Goal: Answer question/provide support

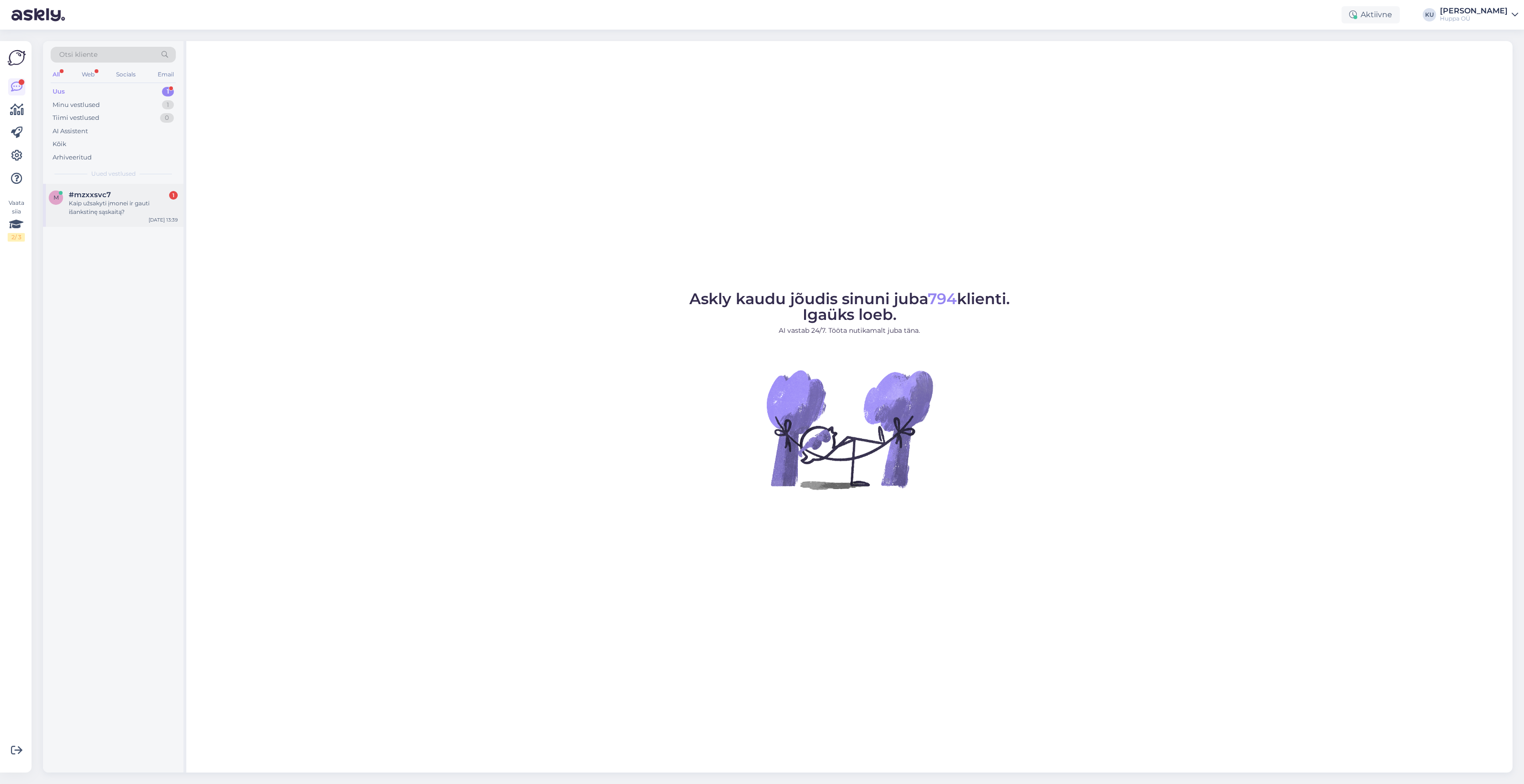
click at [85, 192] on span "#mzxxsvc7" at bounding box center [89, 195] width 42 height 9
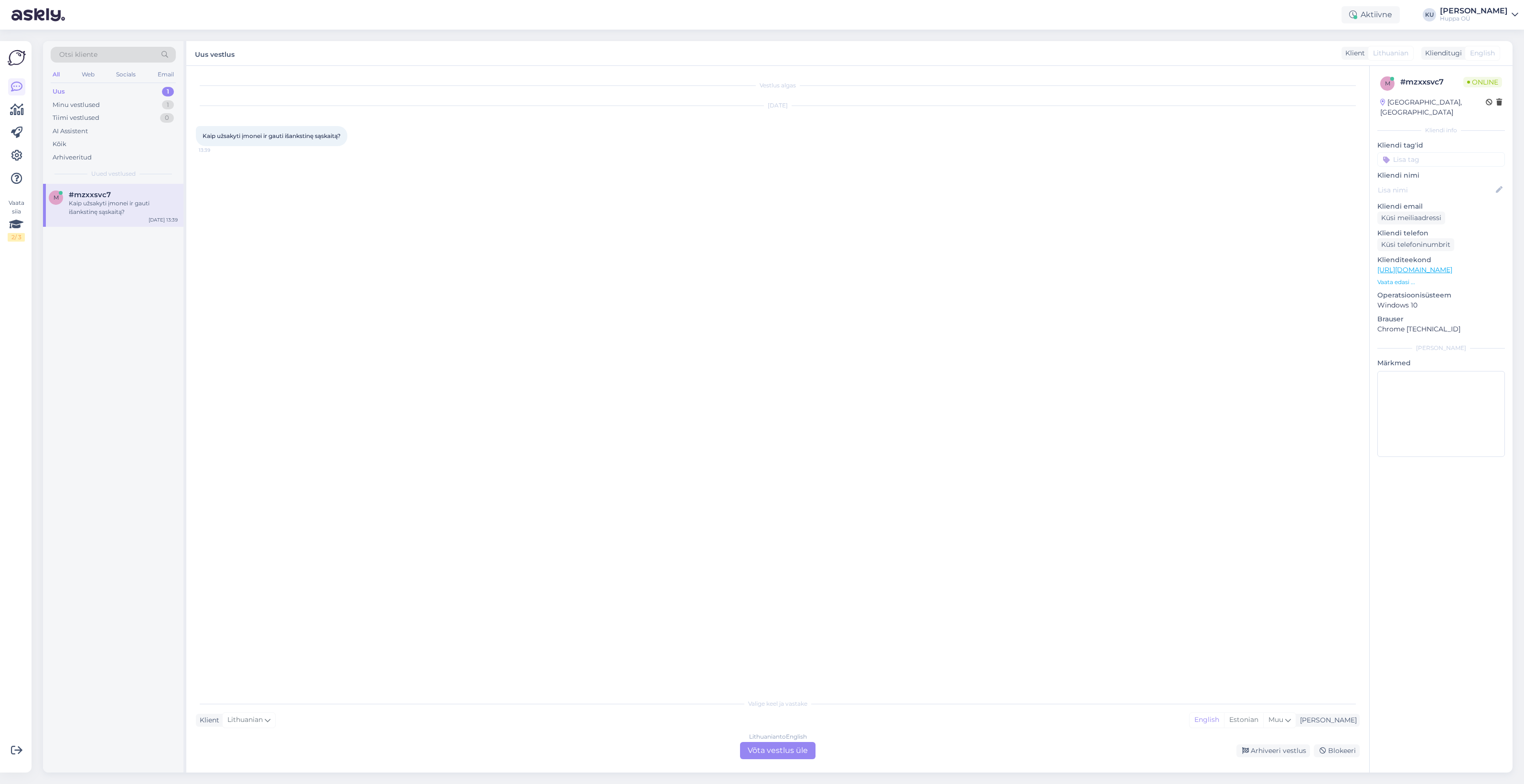
click at [753, 748] on div "Lithuanian to English Võta vestlus üle" at bounding box center [778, 750] width 76 height 17
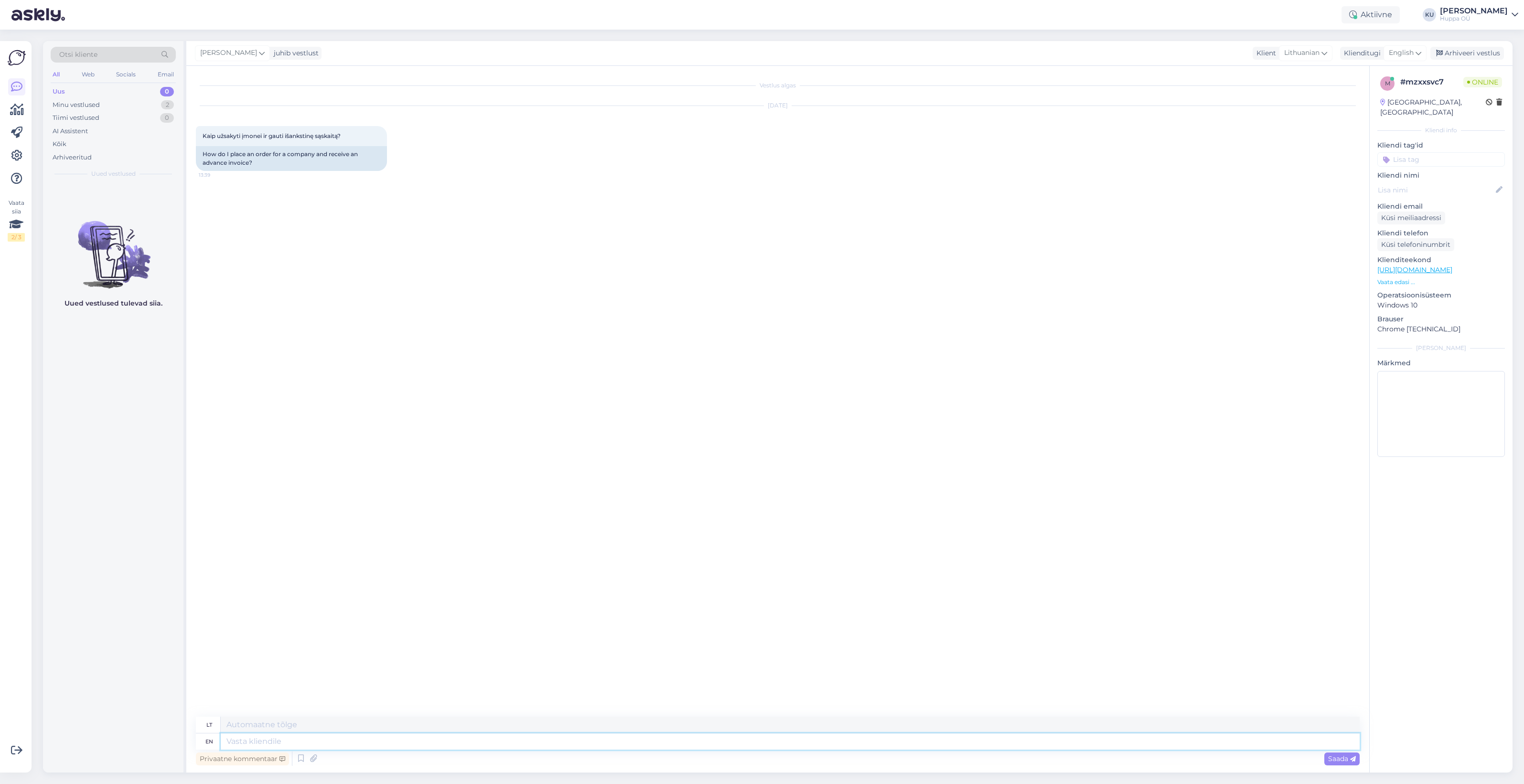
click at [336, 740] on textarea at bounding box center [790, 741] width 1139 height 16
type textarea "Hi!"
type textarea "Sveiki!"
type textarea "Hi! Let m"
type textarea "Sveiki! Leiskite"
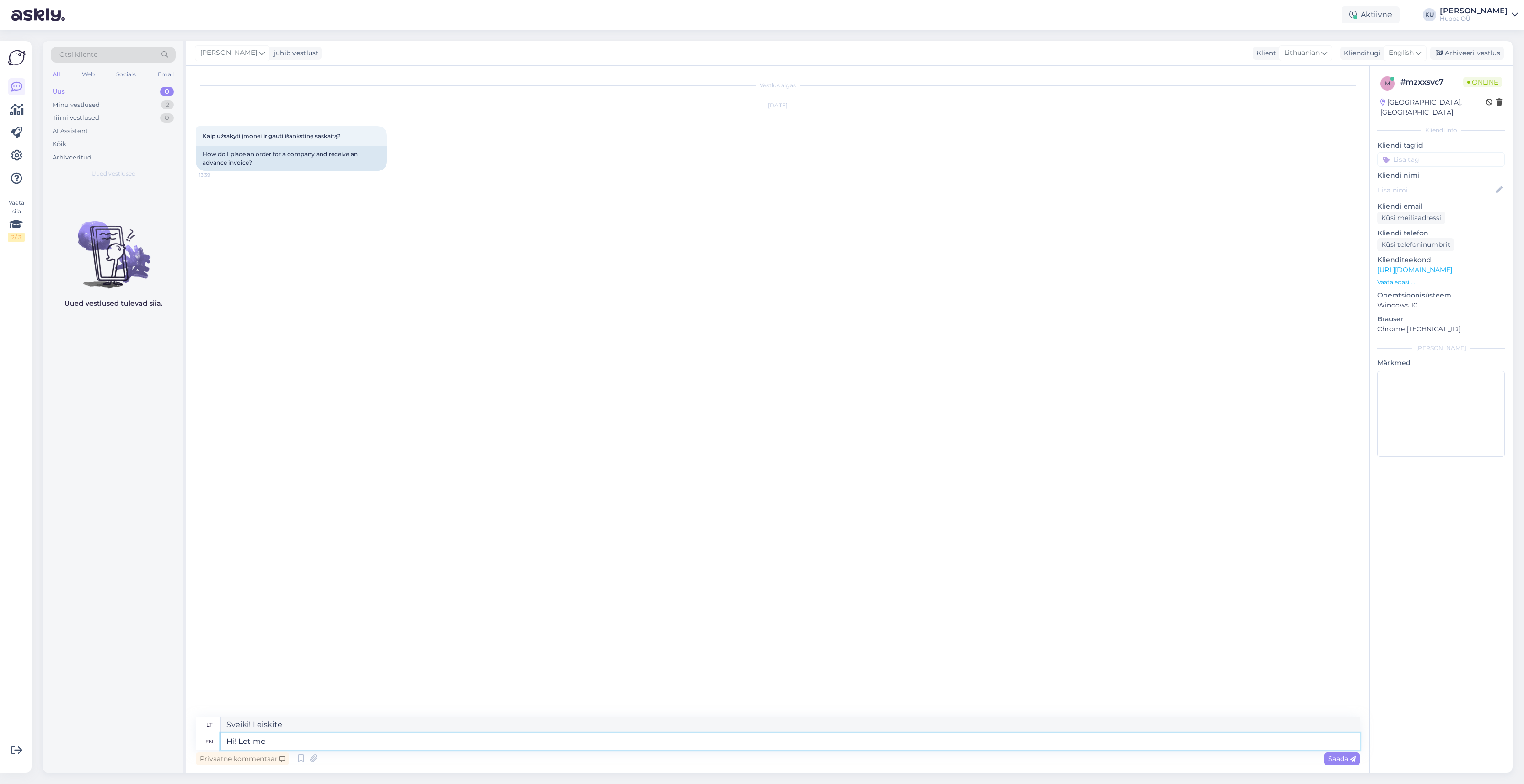
type textarea "Hi! Let me"
type textarea "Sveiki! Leiskite man"
type textarea "Hi! Let me ask"
type textarea "Sveiki! Leiskite man paklausti"
type textarea "Hi! Let"
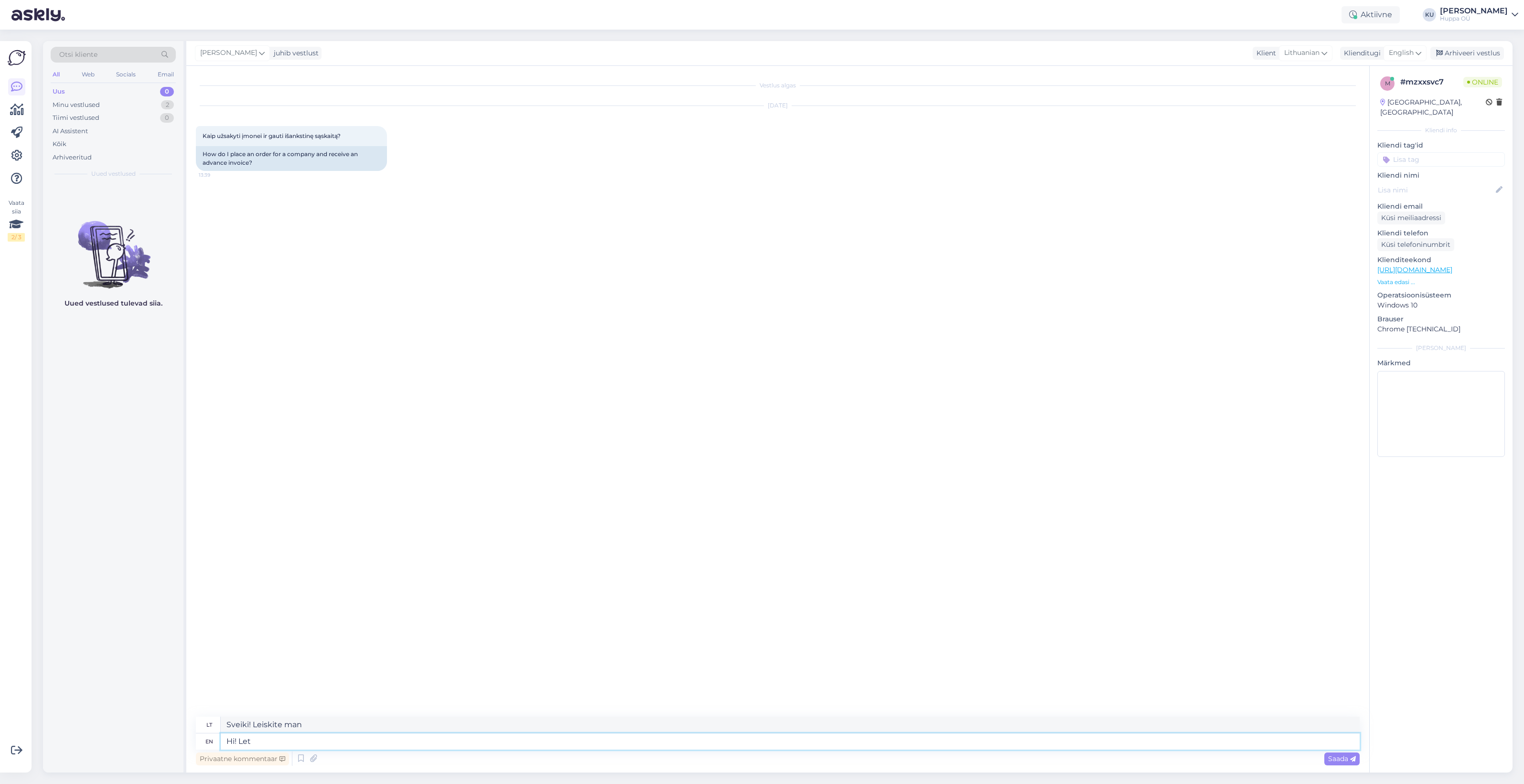
type textarea "Sveiki! Leiskite"
type textarea "Hi!"
type textarea "Sveiki!"
type textarea "Hi! One"
type textarea "Sveiki! Įjungta"
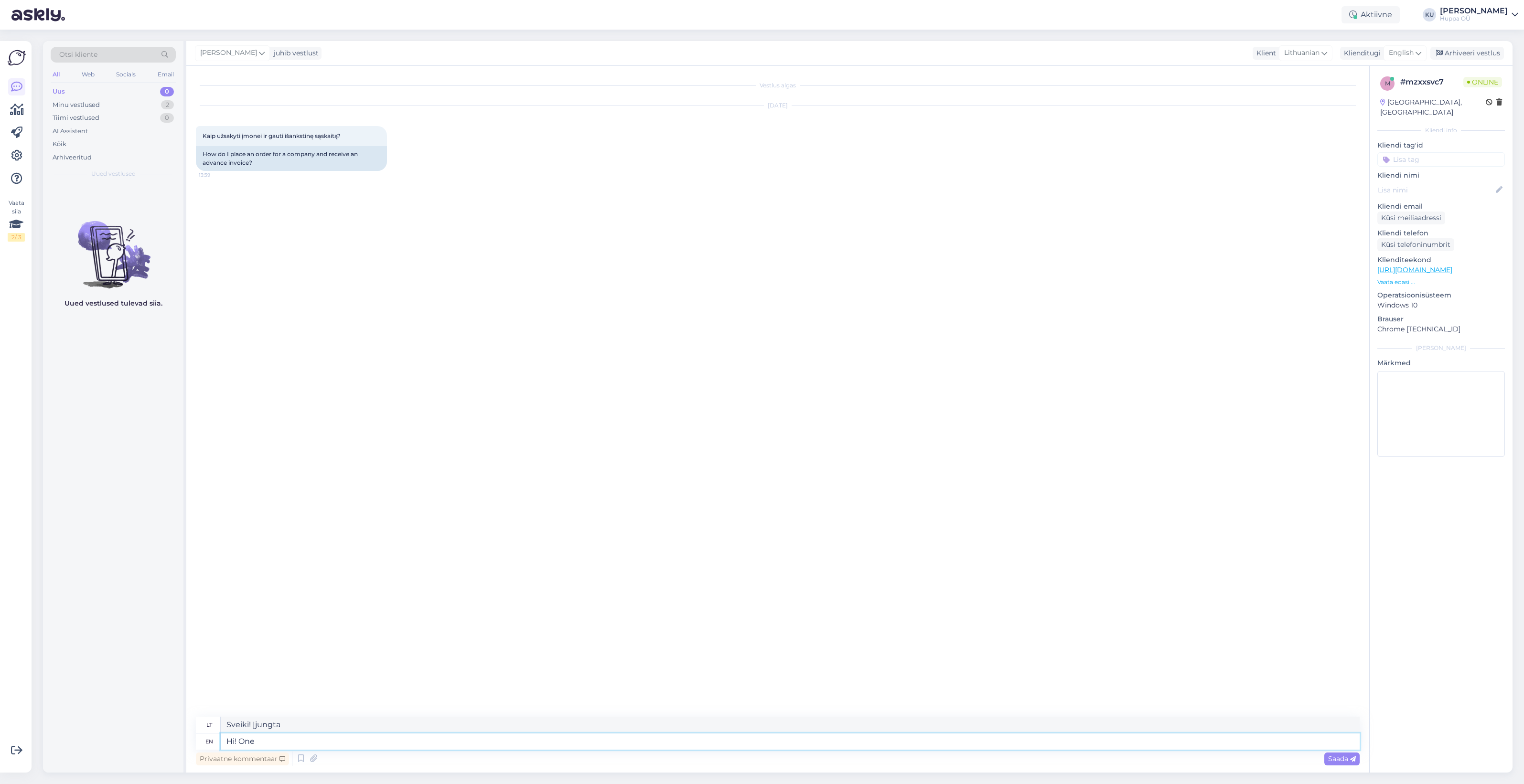
type textarea "Hi! One m"
type textarea "Sveiki! [GEOGRAPHIC_DATA]"
type textarea "Hi! One moment, I [PERSON_NAME]"
type textarea "Sveiki! Akimirką, aš"
type textarea "Hi! One moment, I will ask"
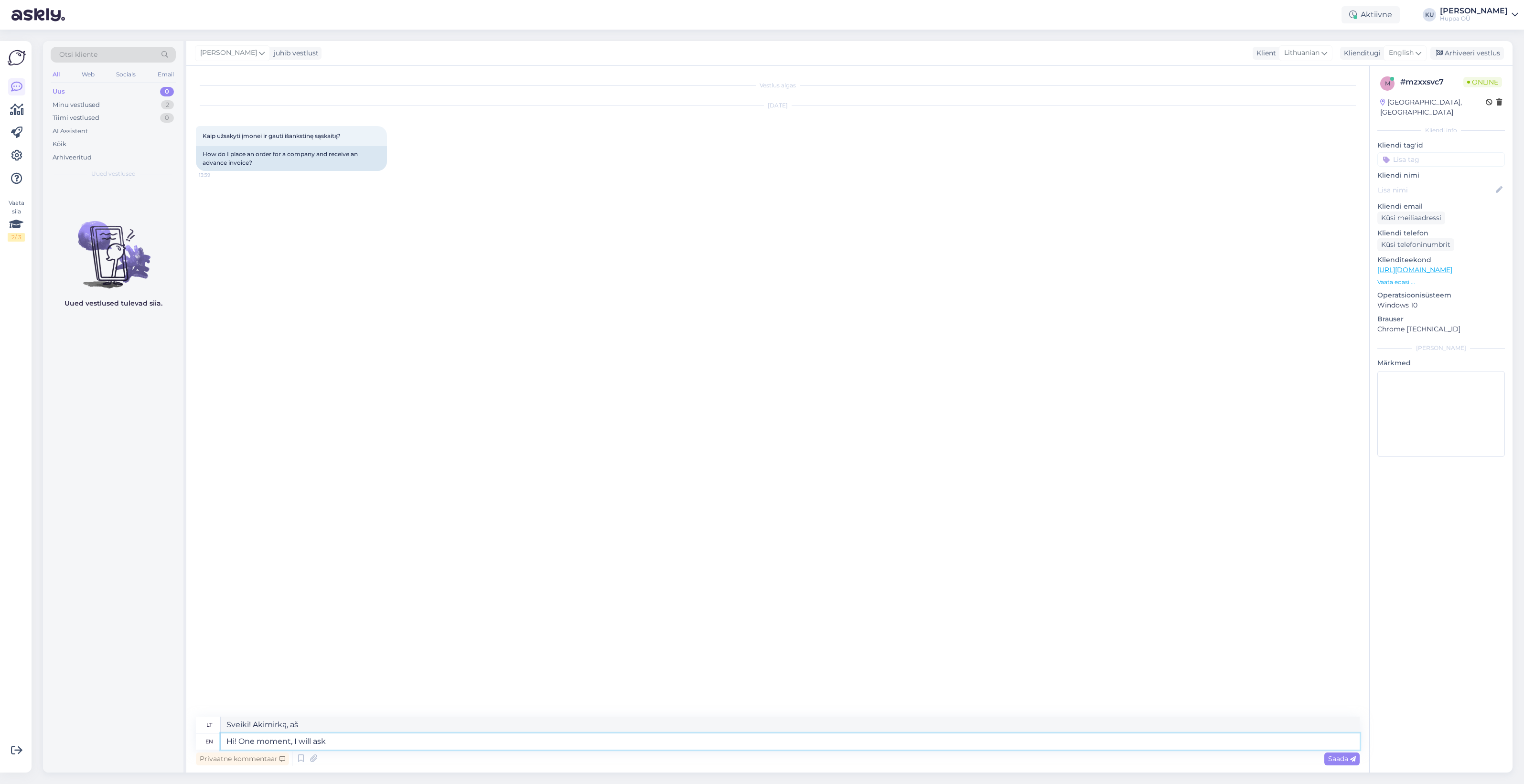
type textarea "Sveiki! Minutėlę paklausiu"
click at [257, 740] on textarea at bounding box center [790, 741] width 1139 height 16
paste textarea "They need to make the order and pay with company card, when we receive the orde…"
type textarea "They need to make the order and pay with company card, when we receive the orde…"
drag, startPoint x: 242, startPoint y: 743, endPoint x: 231, endPoint y: 741, distance: 11.2
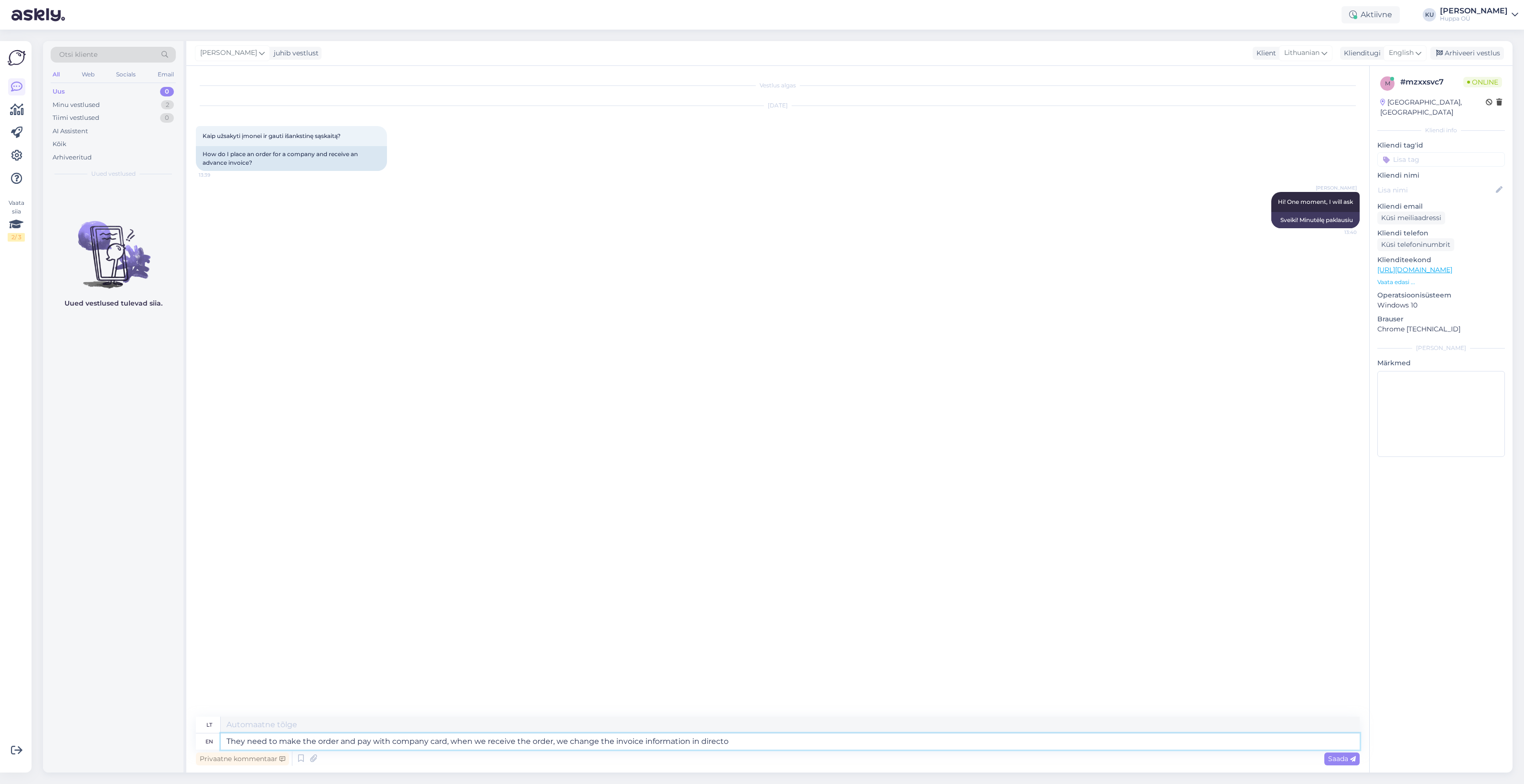
click at [231, 741] on textarea "They need to make the order and pay with company card, when we receive the orde…" at bounding box center [790, 741] width 1139 height 16
type textarea "[PERSON_NAME] pateikti užsakymą ir apmokėti įmonės kortele. Gavę užsakymą, ties…"
drag, startPoint x: 244, startPoint y: 740, endPoint x: 222, endPoint y: 743, distance: 22.2
click at [225, 740] on textarea "They need to make the order and pay with company card, when we receive the orde…" at bounding box center [790, 741] width 1139 height 16
type textarea "You need to make the order and pay with company card, when we receive the order…"
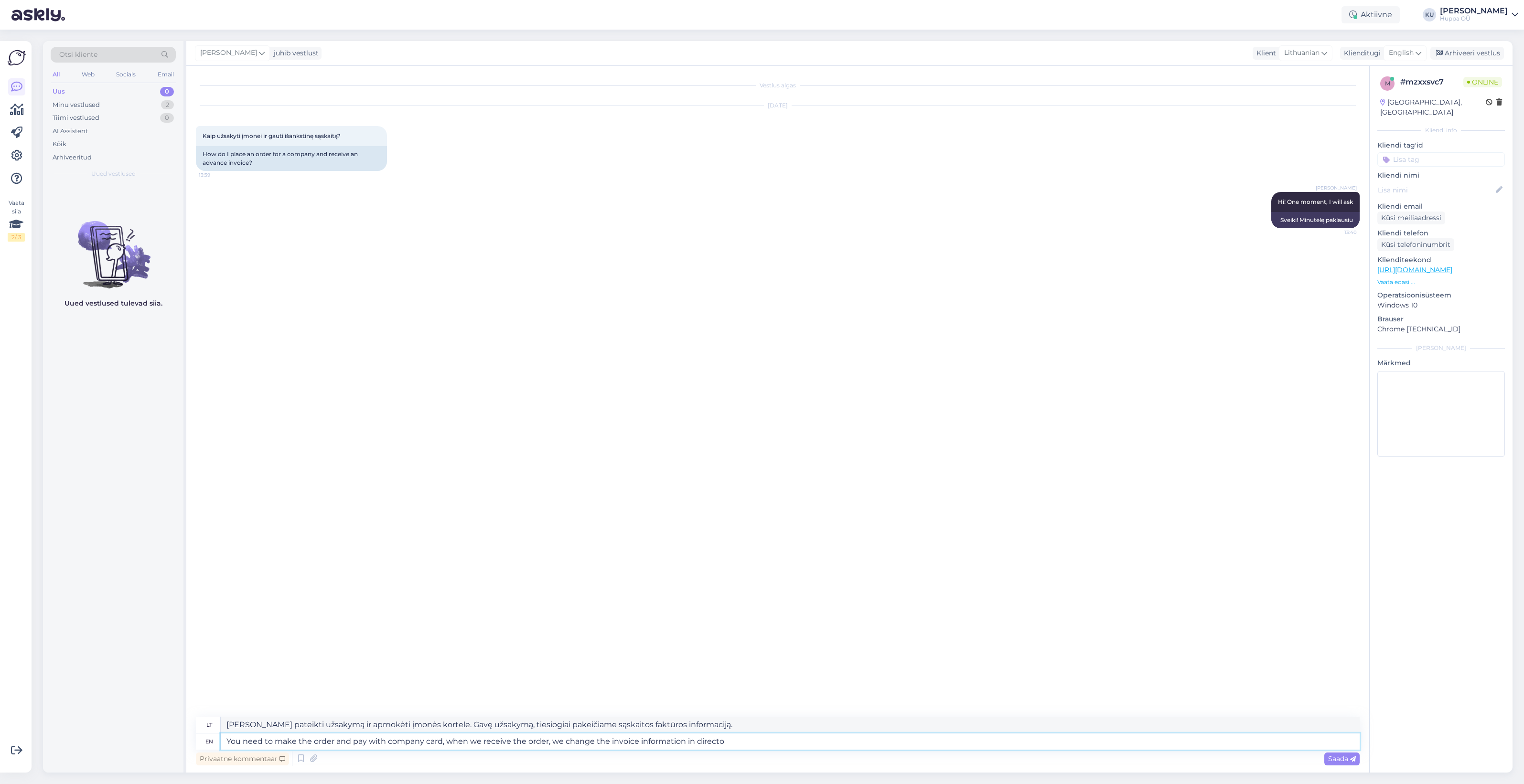
type textarea "Jums reikia pateikti užsakymą ir apmokėti įmonės kortele. Gavę užsakymą, tiesio…"
drag, startPoint x: 732, startPoint y: 744, endPoint x: 684, endPoint y: 744, distance: 48.0
click at [684, 744] on textarea "You need to make the order and pay with company card, when we receive the order…" at bounding box center [790, 741] width 1139 height 16
type textarea "You need to make the order and pay with company card, when we receive the order…"
type textarea "Jums reikia pateikti užsakymą ir apmokėti įmonės kortele. Gavę užsakymą, pakeis…"
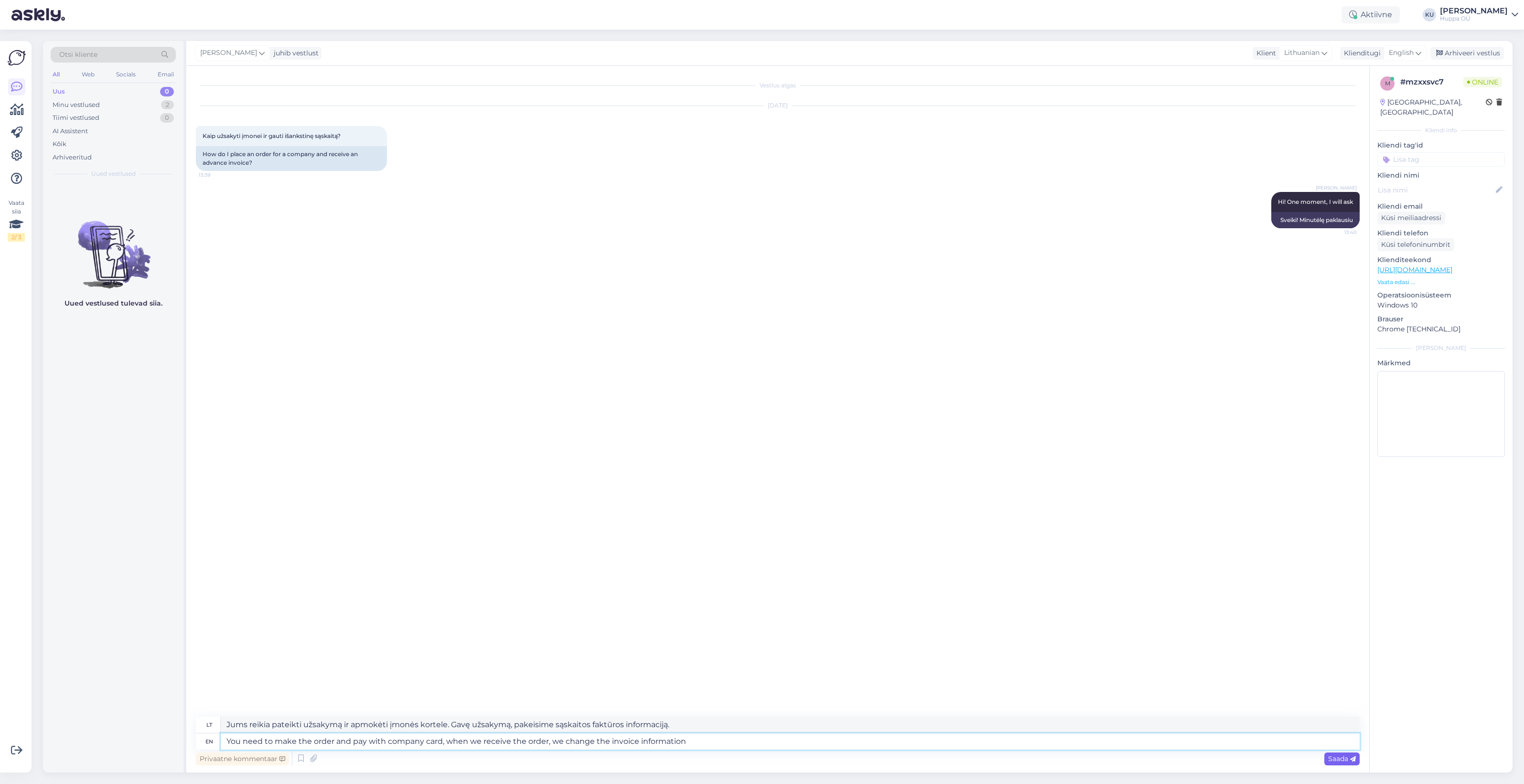
type textarea "You need to make the order and pay with company card, when we receive the order…"
click at [1342, 759] on span "Saada" at bounding box center [1342, 759] width 28 height 9
drag, startPoint x: 1345, startPoint y: 762, endPoint x: 1289, endPoint y: 738, distance: 60.9
click at [1345, 762] on span "Saada" at bounding box center [1342, 759] width 28 height 9
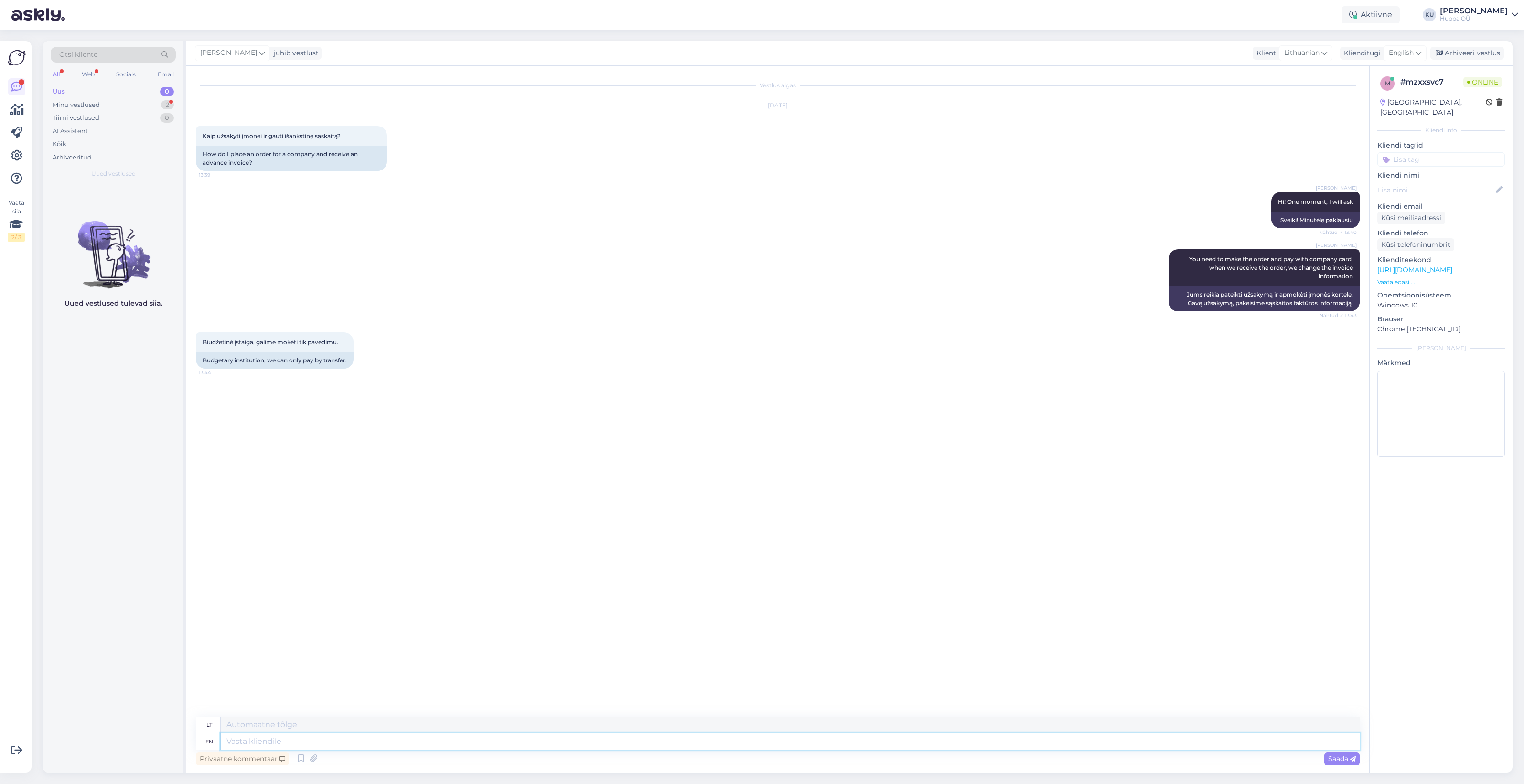
click at [361, 734] on textarea at bounding box center [790, 741] width 1139 height 16
click at [332, 736] on textarea at bounding box center [790, 741] width 1139 height 16
type textarea "I c"
type textarea "Aš"
type textarea "I can ch"
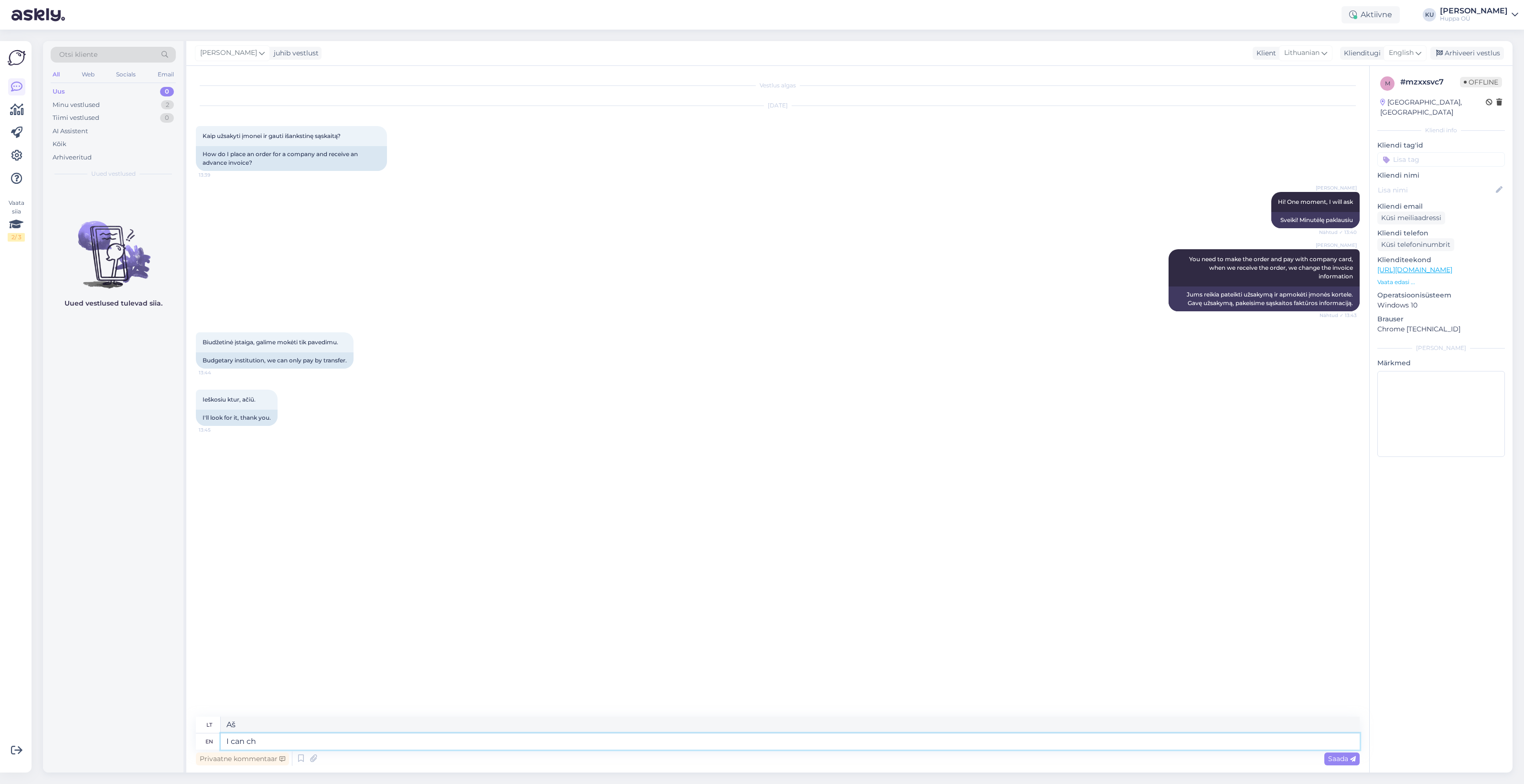
type textarea "[PERSON_NAME]"
type textarea "I can check if"
type textarea "[PERSON_NAME]"
type textarea "I can check if t"
type textarea "[PERSON_NAME], ar"
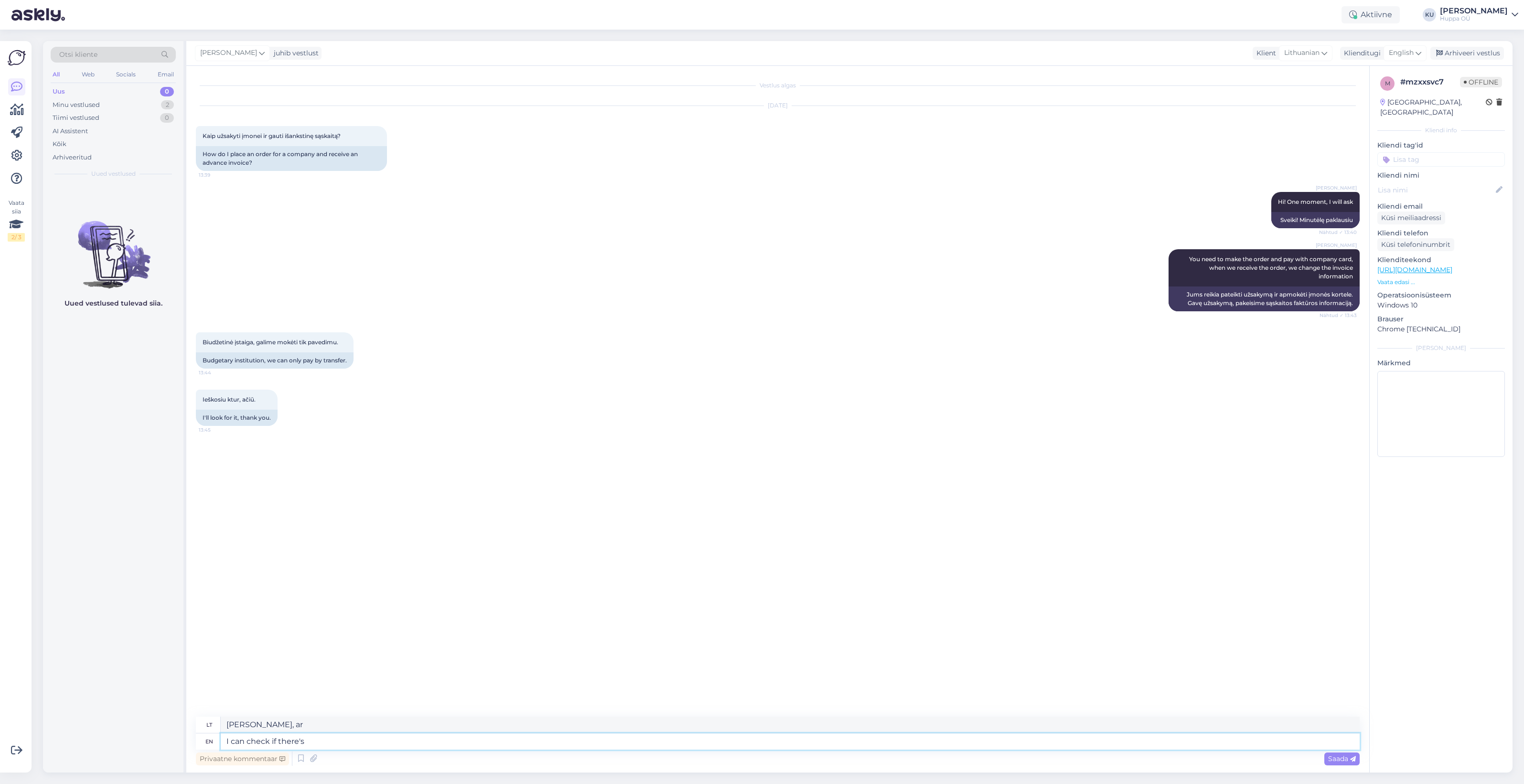
type textarea "I can check if there's a"
type textarea "Galiu patikrinti, ar yra"
type textarea "I can check if there's another o"
type textarea "Galiu patikrinti, ar yra dar vienas"
type textarea "I can check if there's another option"
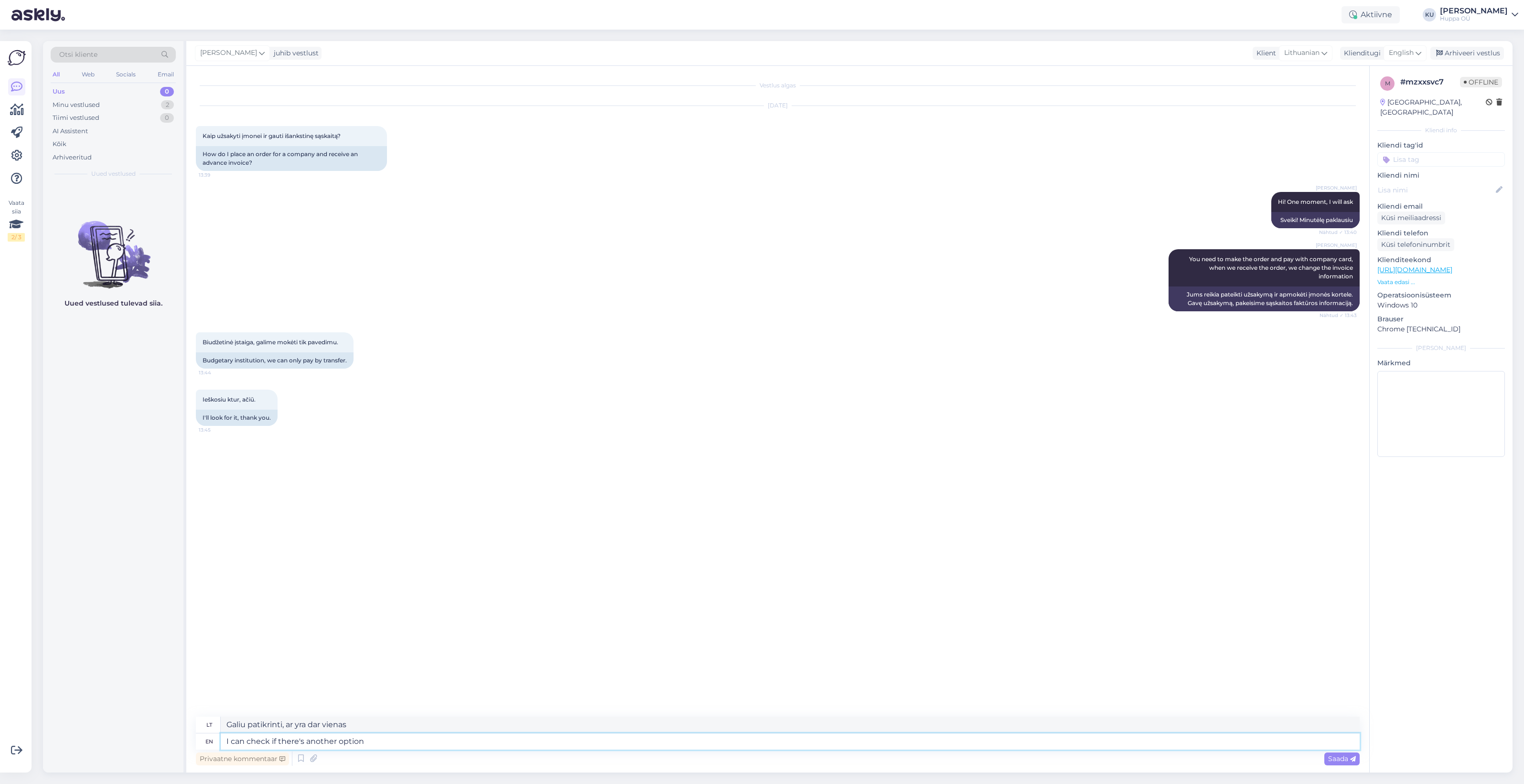
type textarea "Galiu patikrinti, ar yra kitas variantas"
click at [315, 743] on textarea at bounding box center [790, 741] width 1139 height 16
type textarea "please"
type textarea "prašau"
type textarea "please send"
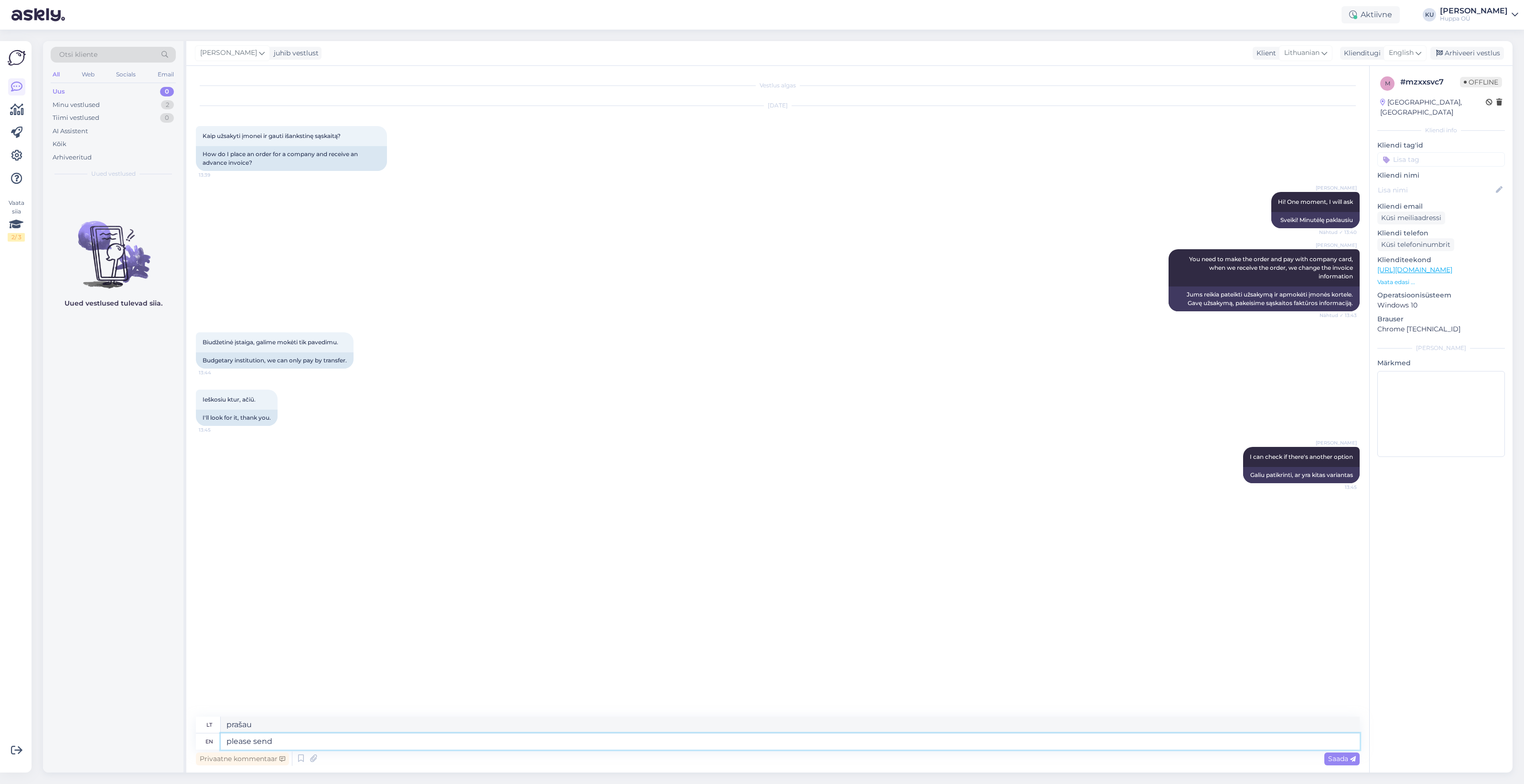
type textarea "prašome atsiųsti"
type textarea "please send to"
type textarea "prašome siųsti į"
type textarea "please send to e-mail w"
type textarea "prašome siųsti el. paštu"
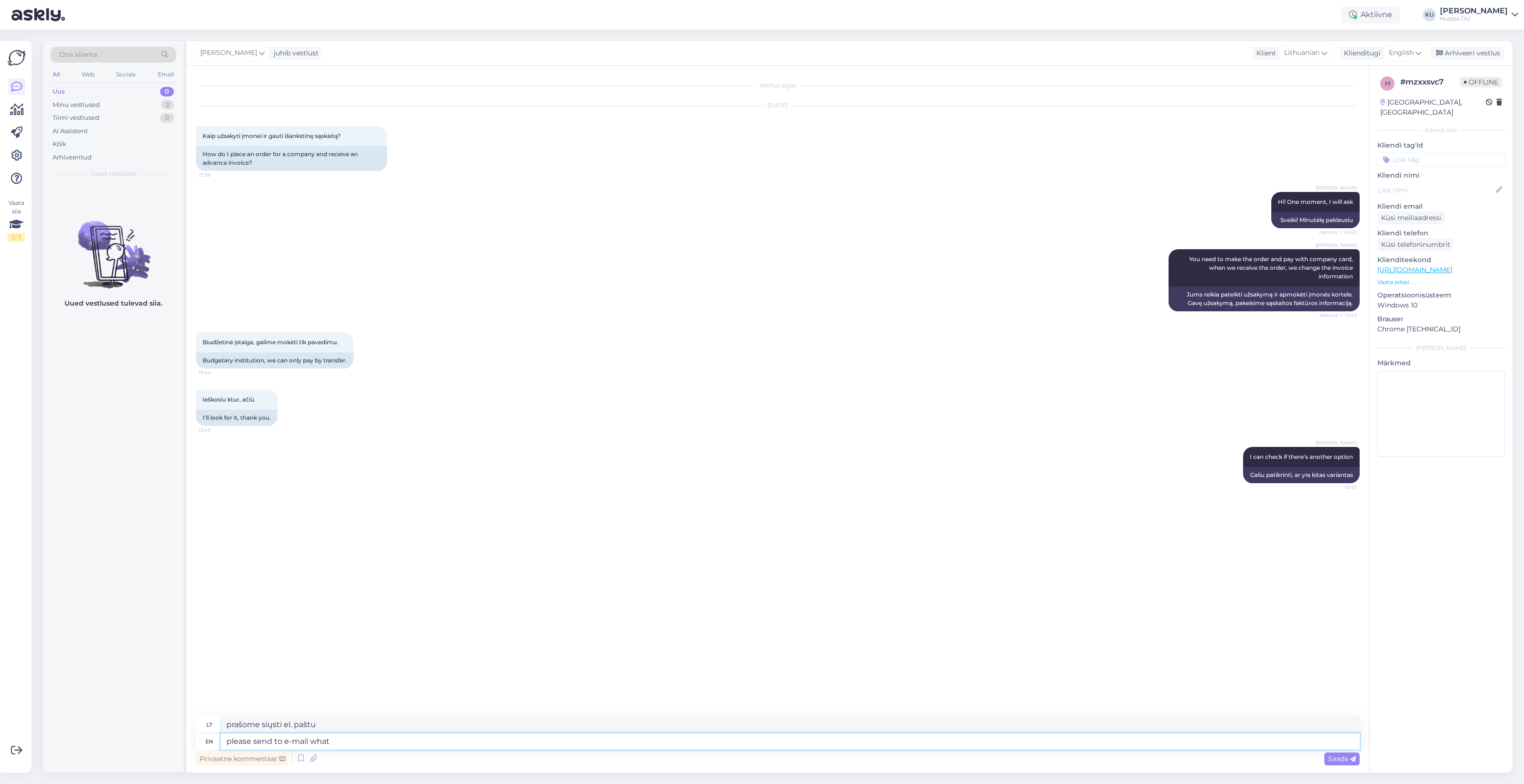
type textarea "please send to e-mail what y"
type textarea "prašau atsiųsti el. paštu, ką"
type textarea "please send to e-mail what you'd"
type textarea "prašome atsiųsti el. paštu, ką norėtumėte"
type textarea "please send to e-mail what you'd like"
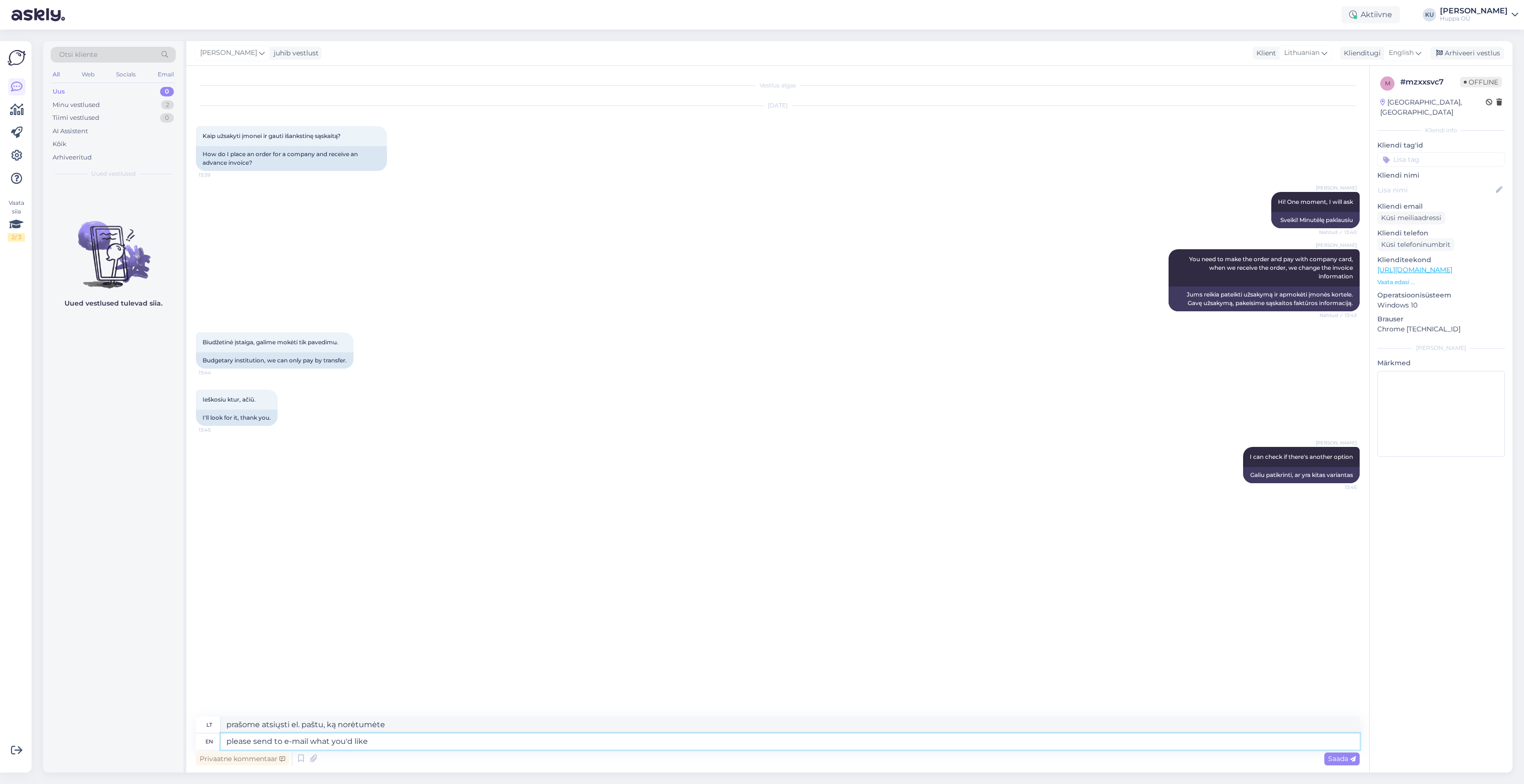
type textarea "prašome atsiųsti el. paštu, ko norėtumėte"
type textarea "please send to e-mail what you'd like to or"
type textarea "prašome siųsti el. paštu, ką norėtumėte"
type textarea "please send to e-mail what you'd like to order"
type textarea "prašome el. paštu atsiųsti, ką norėtumėte užsisakyti"
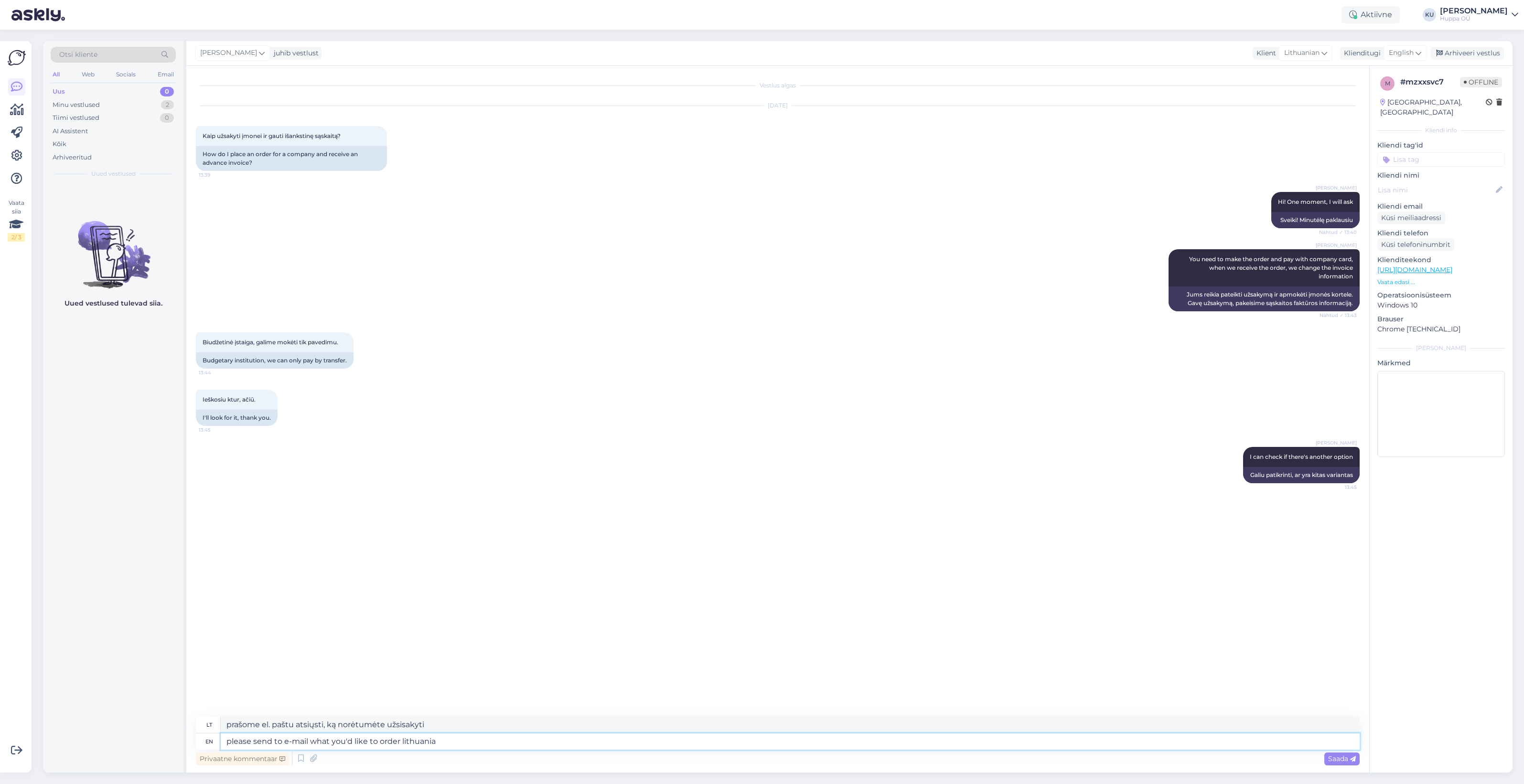
type textarea "please send to e-mail what you'd like to order lithuania@"
type textarea "Prašome el. paštu atsiųsti, ką norėtumėte užsisakyti iš [GEOGRAPHIC_DATA]"
type textarea "please send to e-mail what you'd like to order [EMAIL_ADDRESS][DOMAIN_NAME]"
type textarea "Prašome siųsti norimą užsakymą el. paštu [EMAIL_ADDRESS][DOMAIN_NAME]"
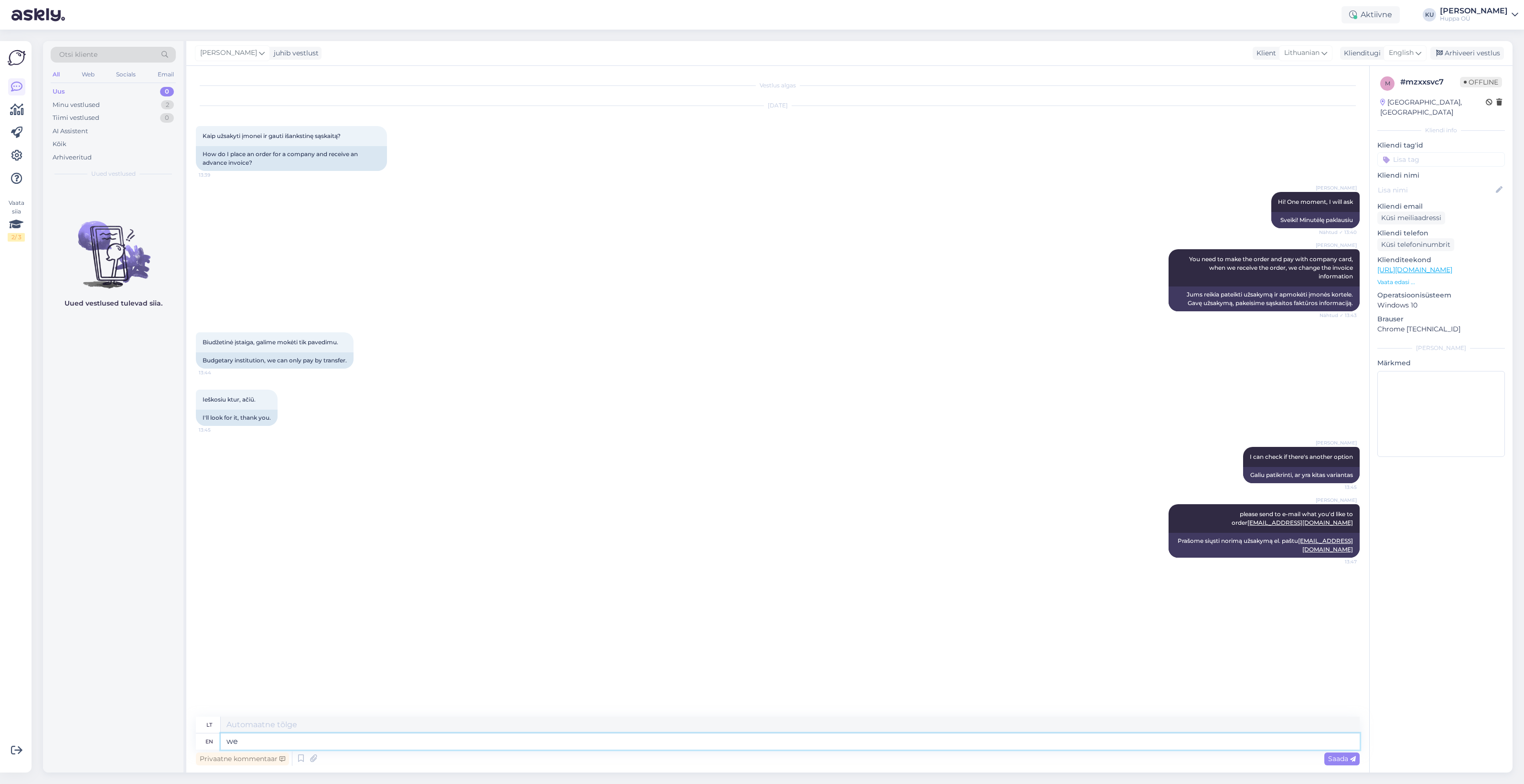
type textarea "we"
type textarea "mes"
type textarea "we can m"
type textarea "mes galime"
type textarea "we can make a"
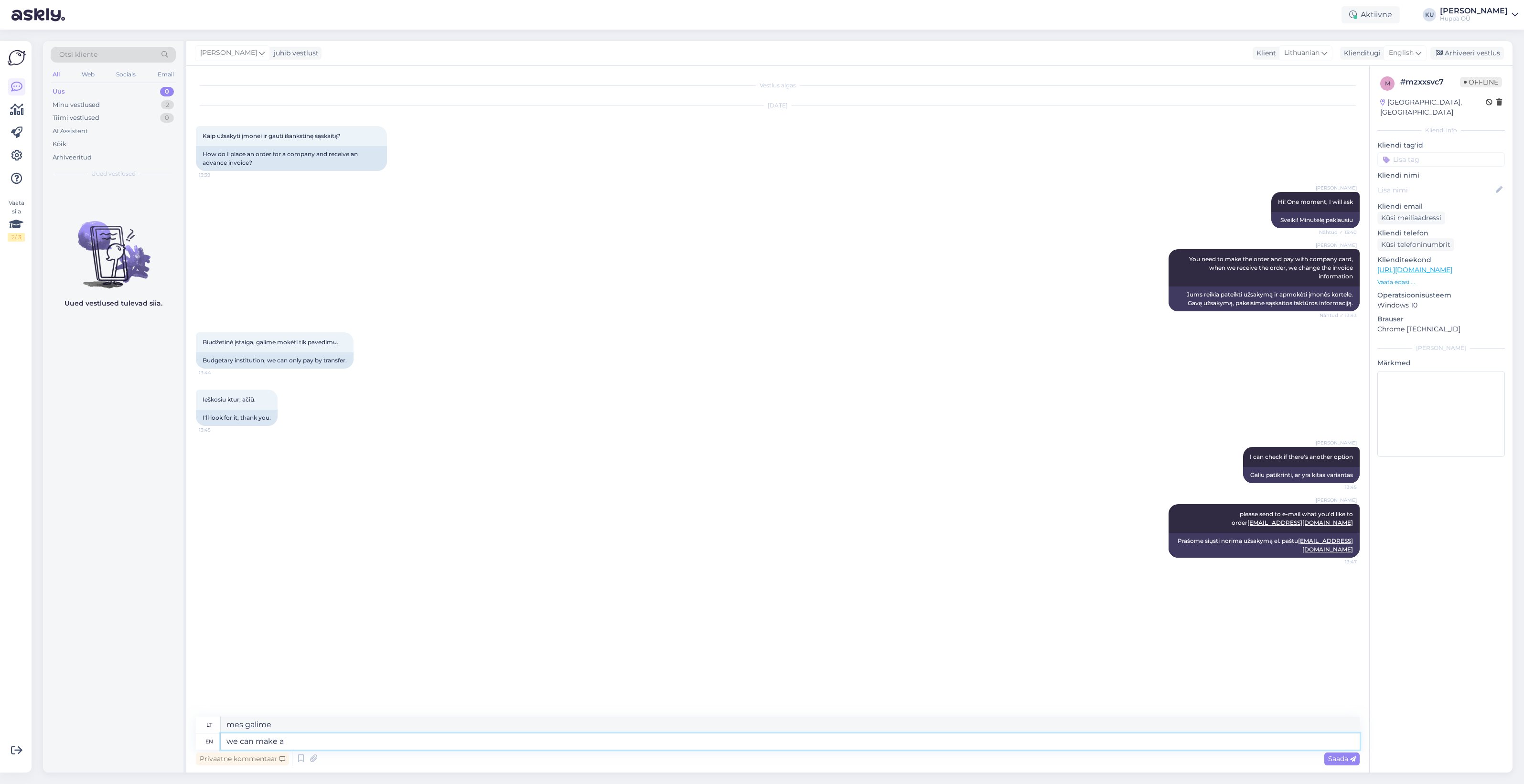
type textarea "mes galime pagaminti"
type textarea "we can make an invoice"
type textarea "galime išrašyti sąskaitą faktūrą"
type textarea "we can make an invoice and t"
type textarea "galime išrašyti sąskaitą faktūrą ir"
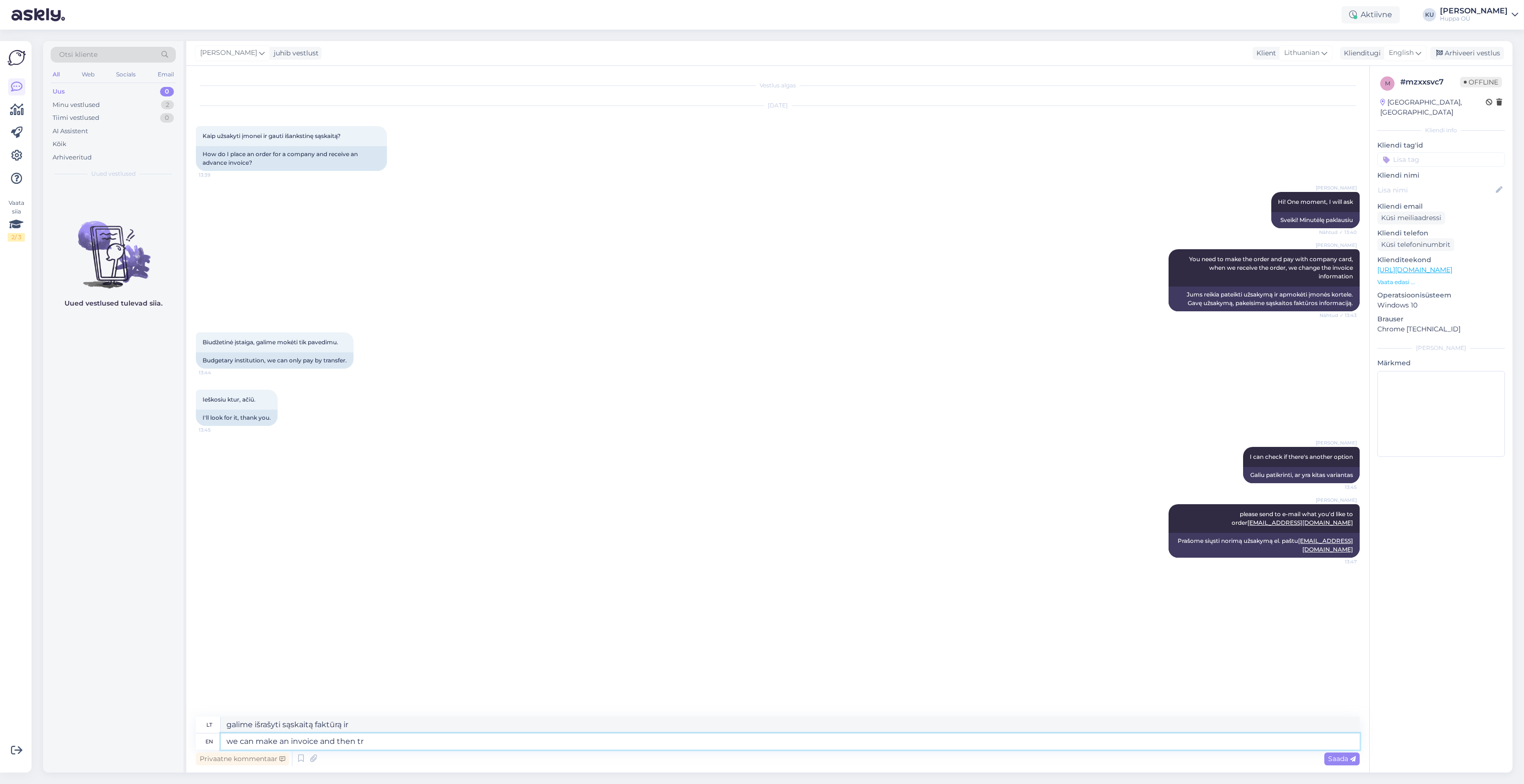
type textarea "we can make an invoice and then tra"
type textarea "galime išrašyti sąskaitą faktūrą ir tada"
type textarea "we can make an invoice and then tranfer t"
type textarea "galime išrašyti sąskaitą faktūrą ir tada pervesti pinigus"
type textarea "we can make an invoice and then tranfer the m"
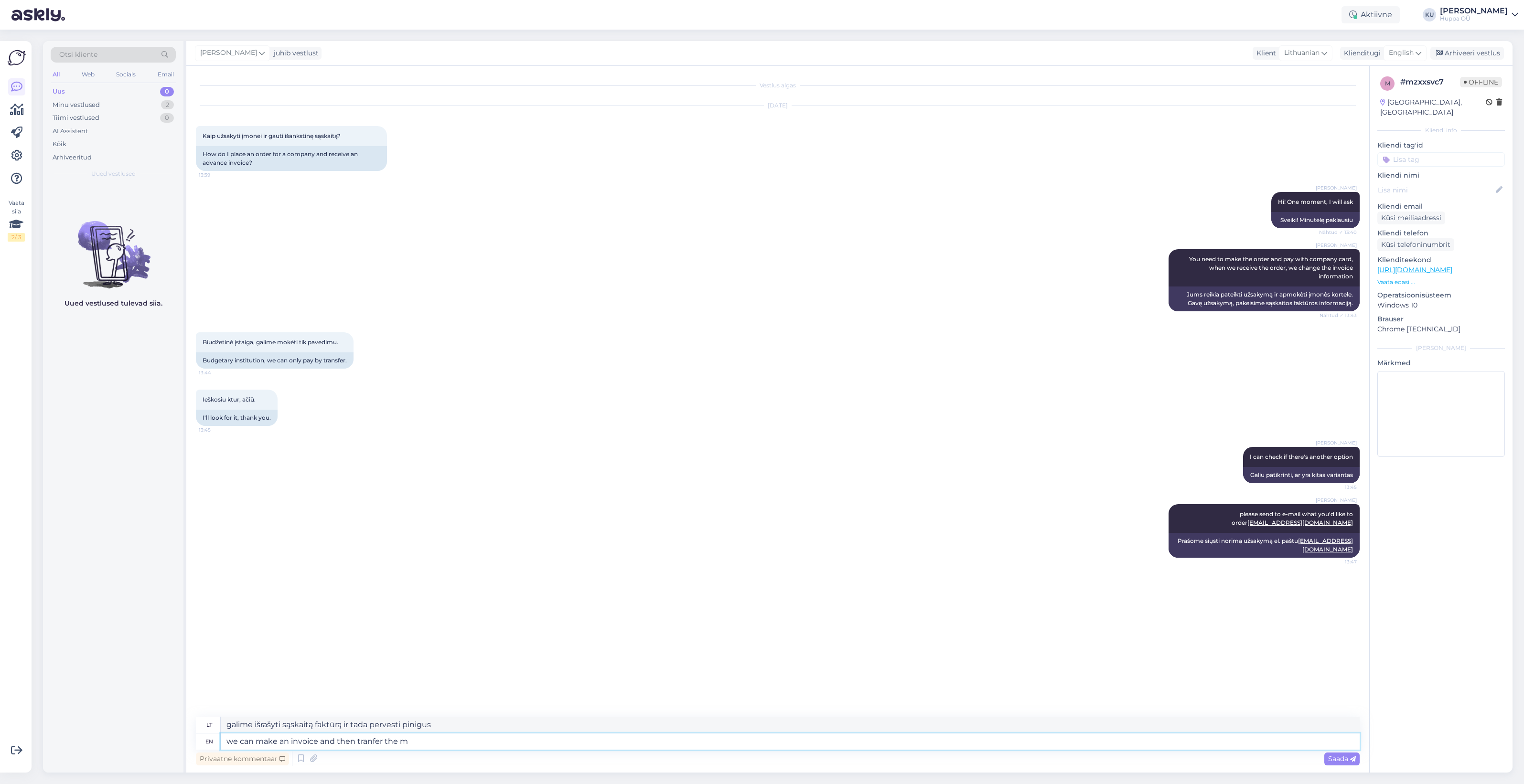
type textarea "galime išrašyti sąskaitą faktūrą ir [PERSON_NAME] pervesti"
type textarea "we can make an invoice and then tranfer the money"
type textarea "galime išrašyti sąskaitą faktūrą ir tada pervesti pinigus"
drag, startPoint x: 1475, startPoint y: 56, endPoint x: 1216, endPoint y: 48, distance: 259.1
click at [1475, 56] on div "Arhiveeri vestlus" at bounding box center [1467, 53] width 73 height 13
